Goal: Contribute content: Contribute content

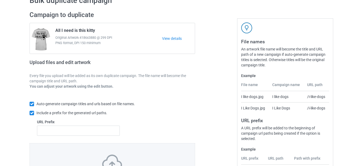
scroll to position [93, 0]
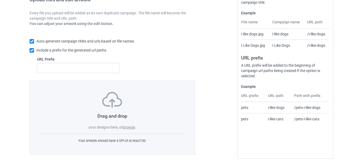
click at [129, 126] on label "browse" at bounding box center [129, 127] width 12 height 4
click at [0, 0] on input "browse" at bounding box center [0, 0] width 0 height 0
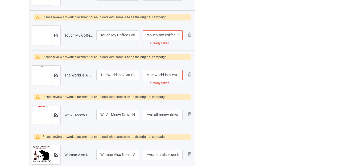
scroll to position [1232, 0]
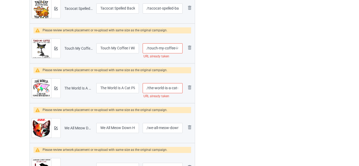
click at [175, 88] on input "/the-world-is-a-cat-playing-with-australia" at bounding box center [163, 88] width 40 height 10
type input "/the-world-is-a--playing-with-australia"
click at [172, 50] on input "/touch-my-coffee-i-will-slap-you-so-hard-funny-cat" at bounding box center [163, 48] width 40 height 10
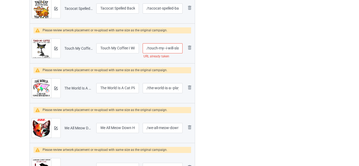
type input "/touch-my--i-will-slap-you-so-hard-funny-cat"
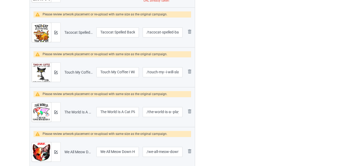
scroll to position [1152, 0]
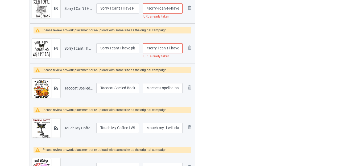
click at [177, 48] on input "/sorry-i-can-t-i-have-plans-with-my-cat" at bounding box center [163, 48] width 40 height 10
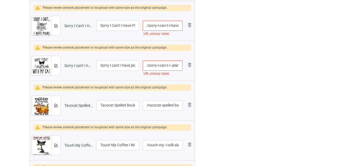
scroll to position [1125, 0]
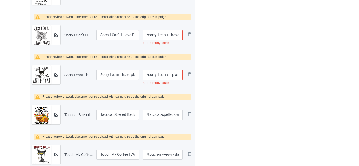
type input "/sorry-i-can-t-i--plans-with-my-cat"
click at [173, 35] on input "/sorry-i-can-t-i-have-plans-with-my-cat-2" at bounding box center [163, 35] width 40 height 10
type input "/sorry-i-can-t-i--plans-with-my-cat-2"
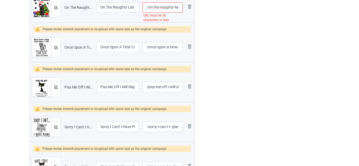
scroll to position [966, 0]
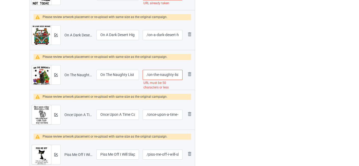
click at [169, 74] on input "/on-the-naughty-list-and-i-regret-nothing-funny-cat-christmas" at bounding box center [163, 75] width 40 height 10
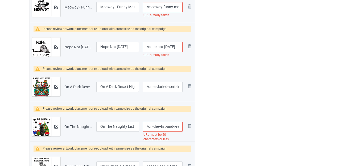
scroll to position [939, 0]
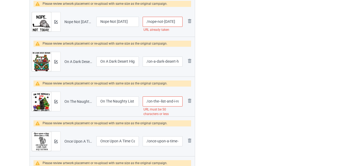
click at [170, 101] on input "/on-the--list-and-i-regret-nothing-funny-cat-christmas" at bounding box center [163, 102] width 40 height 10
type input "/on-the--list--i-regret-nothing-funny-cat-christmas"
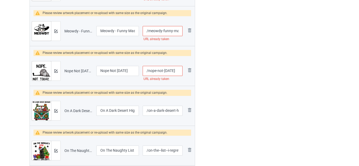
scroll to position [886, 0]
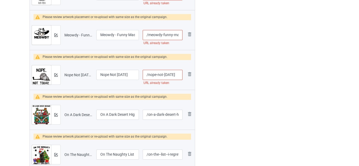
click at [176, 74] on input "/nope-not-today" at bounding box center [163, 75] width 40 height 10
type input "/nope-not-todayy"
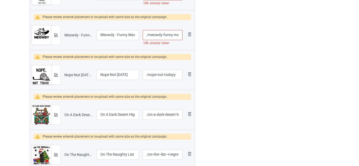
click at [170, 34] on input "/meowdy-funny-mashup-between-meow-and-howdy" at bounding box center [163, 35] width 40 height 10
type input "/meowdy--mashup-between-meow-and-howdy"
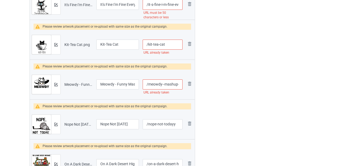
scroll to position [832, 0]
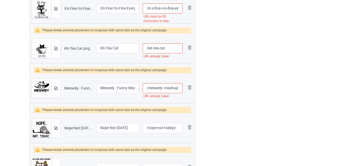
click at [169, 47] on input "/kit-tea-cat" at bounding box center [163, 48] width 40 height 10
type input "/kit-tea-cate"
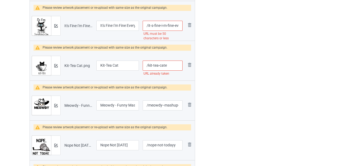
scroll to position [806, 0]
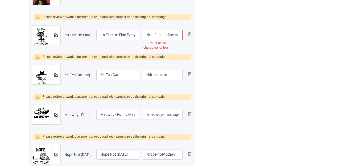
click at [176, 35] on input "/it-s-fine-i-m-fine-everything-is-fine-funny-black-cat" at bounding box center [163, 35] width 40 height 10
type input "/it-s-fine-i-m-fine--is-fine-funny-black-cat"
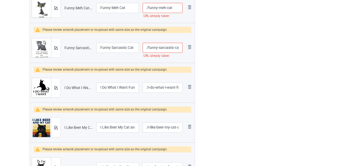
scroll to position [673, 0]
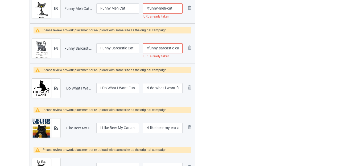
click at [178, 49] on input "/funny-sarcastic-cat" at bounding box center [163, 48] width 40 height 10
type input "/funny-sarcastic-"
click at [224, 50] on div at bounding box center [218, 62] width 38 height 1394
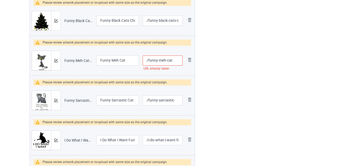
scroll to position [619, 0]
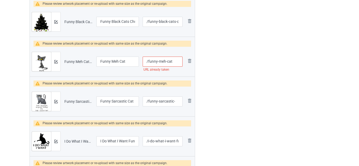
click at [174, 62] on input "/funny-meh-cat" at bounding box center [163, 62] width 40 height 10
type input "/funny-meh-cate"
click at [212, 57] on div at bounding box center [218, 115] width 38 height 1394
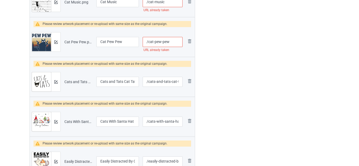
scroll to position [353, 0]
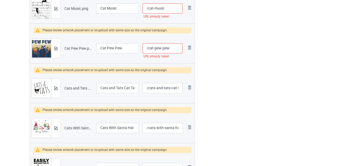
click at [171, 49] on input "/cat-pew-pew" at bounding box center [163, 48] width 40 height 10
type input "/cat-pew-peww"
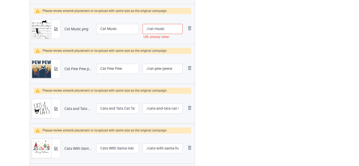
scroll to position [300, 0]
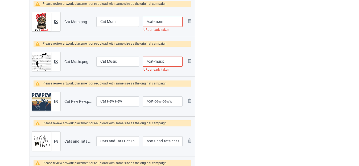
click at [173, 60] on input "/cat-music" at bounding box center [163, 62] width 40 height 10
drag, startPoint x: 165, startPoint y: 60, endPoint x: 180, endPoint y: 60, distance: 15.5
click at [180, 60] on input "/cat-musicư" at bounding box center [163, 62] width 40 height 10
type input "/cat-musicw"
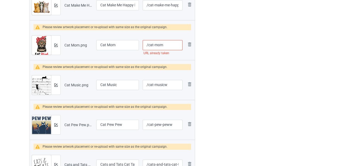
scroll to position [273, 0]
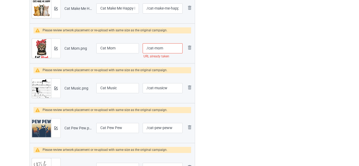
click at [164, 48] on input "/cat-mom" at bounding box center [163, 48] width 40 height 10
type input "/cat-moms"
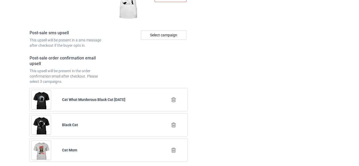
scroll to position [2045, 0]
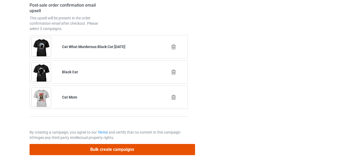
click at [124, 148] on button "Bulk create campaigns" at bounding box center [113, 149] width 166 height 11
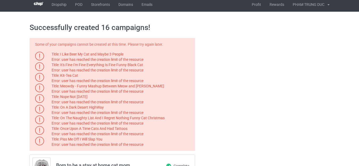
scroll to position [0, 0]
